Goal: Information Seeking & Learning: Check status

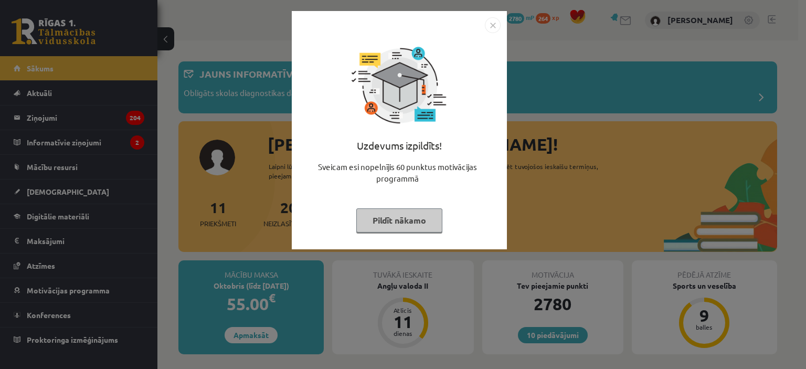
click at [494, 27] on img "Close" at bounding box center [493, 25] width 16 height 16
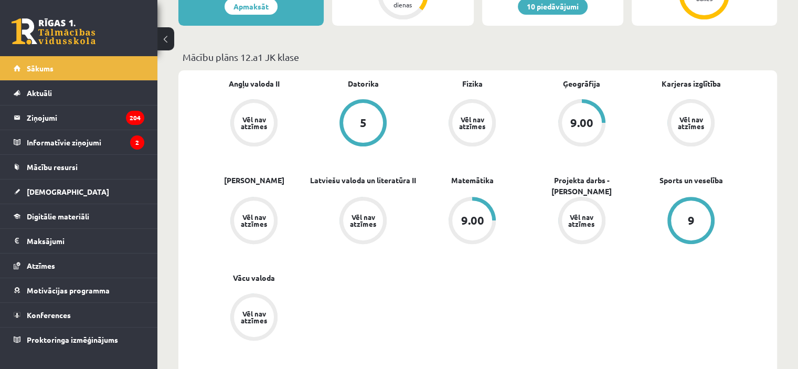
scroll to position [357, 0]
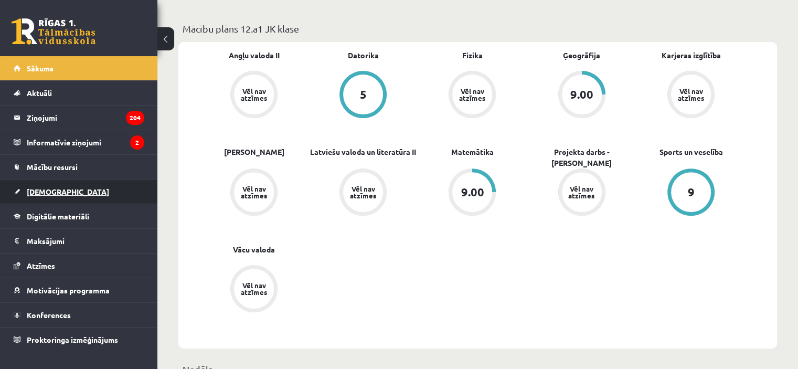
click at [41, 191] on span "[DEMOGRAPHIC_DATA]" at bounding box center [68, 191] width 82 height 9
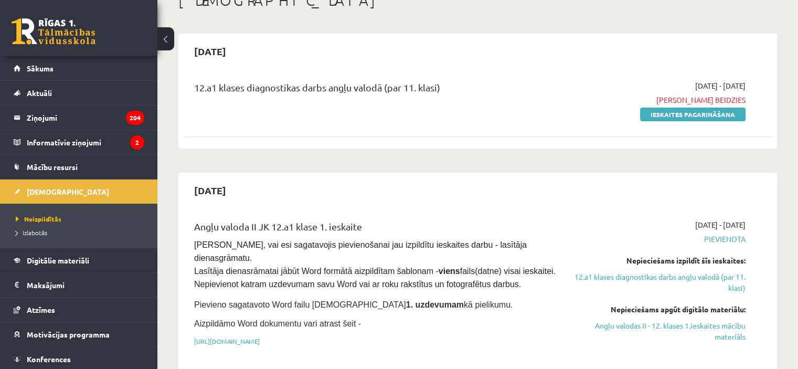
scroll to position [56, 0]
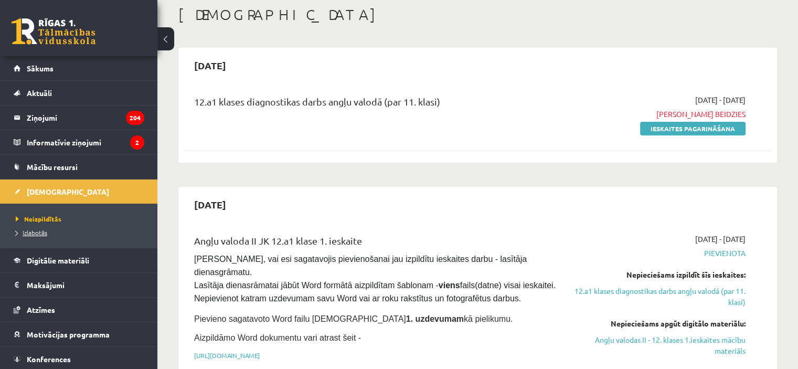
click at [36, 233] on span "Izlabotās" at bounding box center [31, 232] width 31 height 8
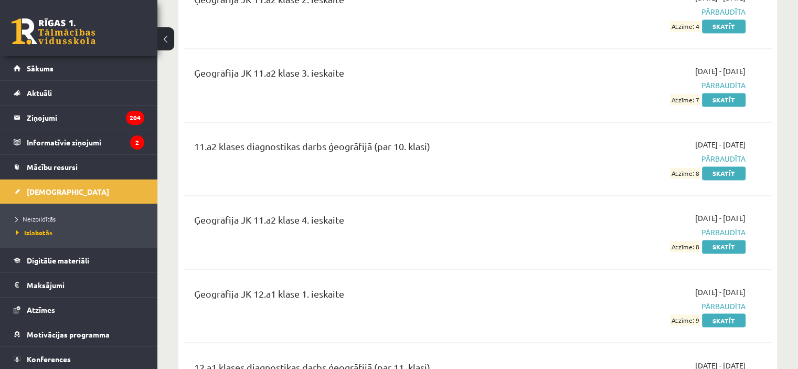
scroll to position [1742, 0]
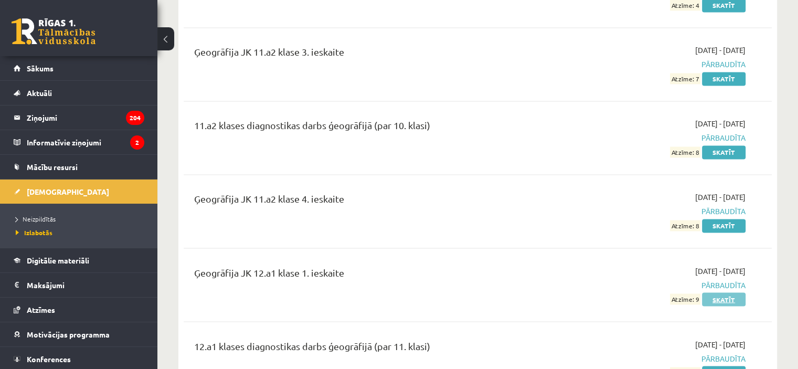
click at [724, 292] on link "Skatīt" at bounding box center [724, 299] width 44 height 14
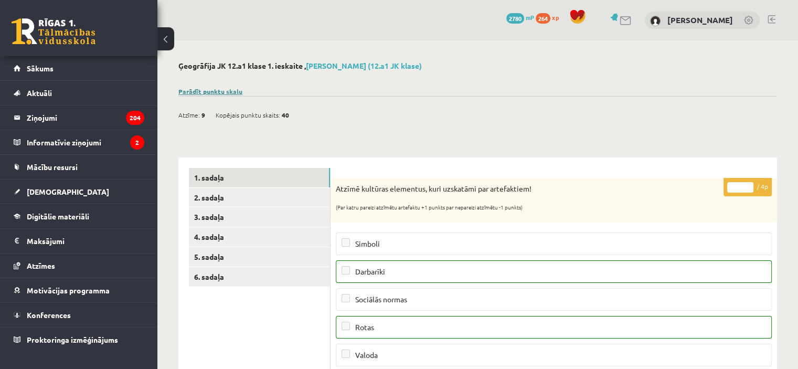
click at [210, 92] on link "Parādīt punktu skalu" at bounding box center [210, 91] width 64 height 8
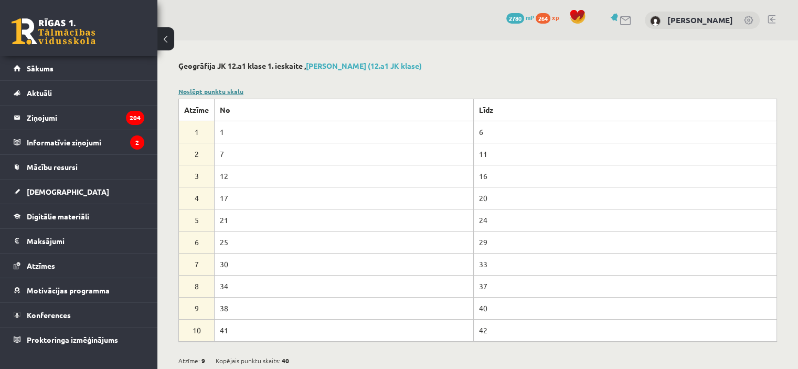
click at [194, 90] on link "Noslēpt punktu skalu" at bounding box center [210, 91] width 65 height 8
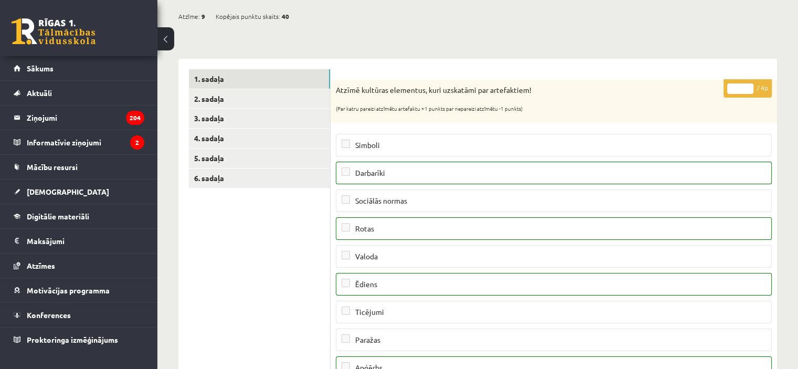
scroll to position [92, 0]
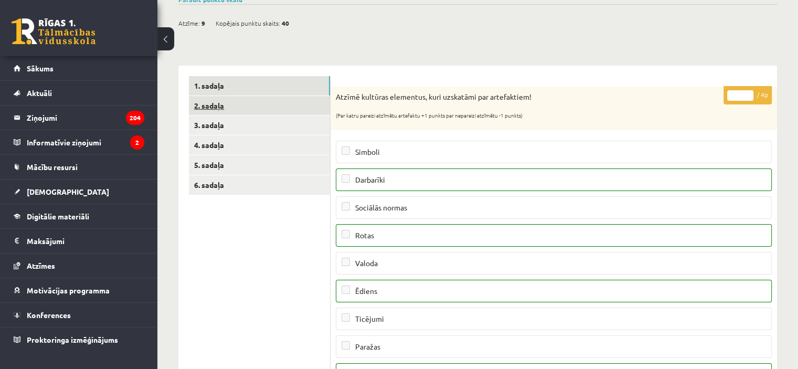
click at [300, 109] on link "2. sadaļa" at bounding box center [259, 105] width 141 height 19
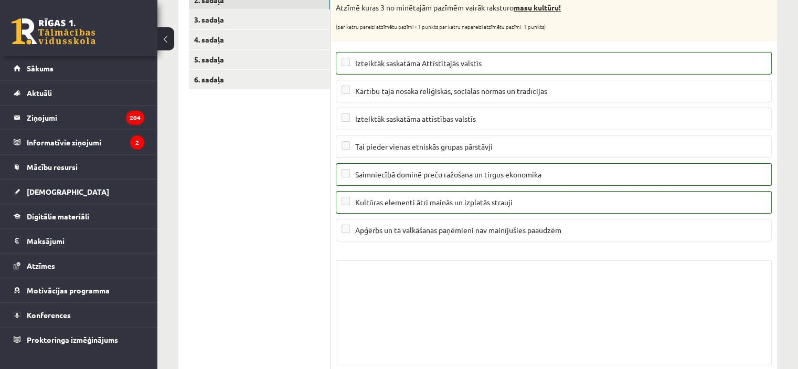
scroll to position [162, 0]
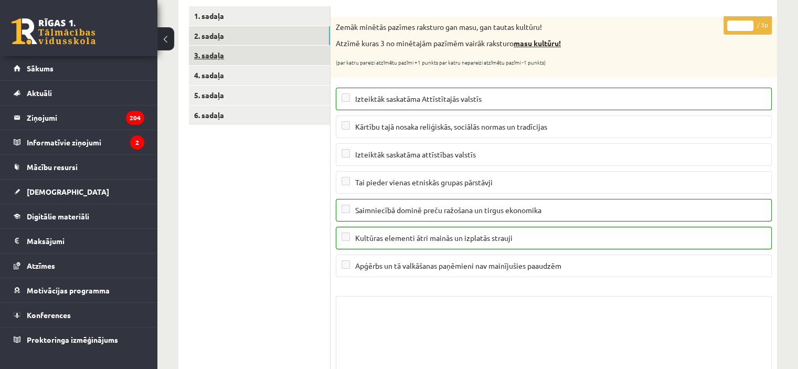
click at [311, 56] on link "3. sadaļa" at bounding box center [259, 55] width 141 height 19
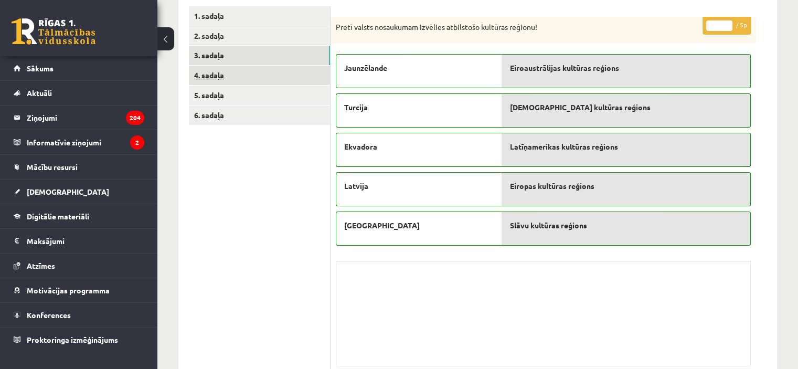
click at [313, 71] on link "4. sadaļa" at bounding box center [259, 75] width 141 height 19
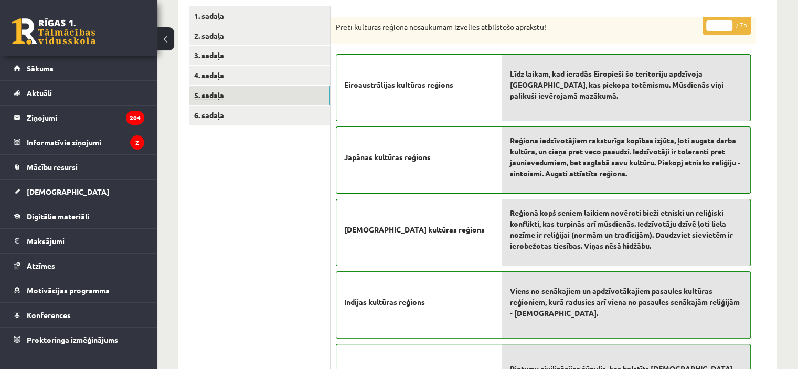
click at [309, 94] on link "5. sadaļa" at bounding box center [259, 95] width 141 height 19
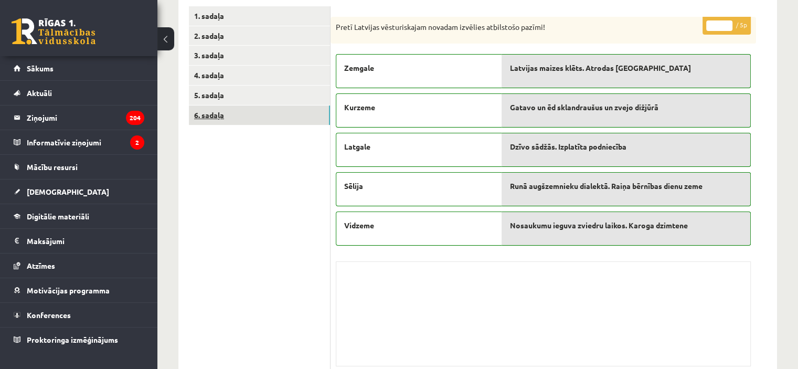
click at [309, 114] on link "6. sadaļa" at bounding box center [259, 114] width 141 height 19
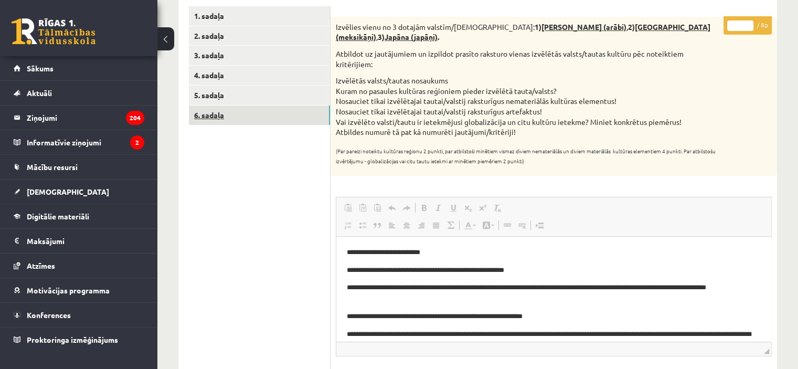
scroll to position [0, 0]
